Goal: Communication & Community: Share content

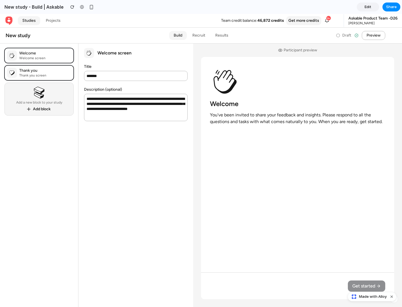
click at [391, 7] on span "Share" at bounding box center [391, 7] width 11 height 6
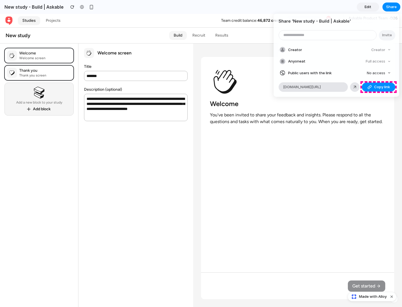
click at [378, 87] on span "Copy link" at bounding box center [382, 87] width 16 height 6
click at [373, 297] on div "Share ' New study - Build | Askable ' Invite Creator Creator Anyone at Full acc…" at bounding box center [201, 153] width 402 height 307
